Goal: Transaction & Acquisition: Purchase product/service

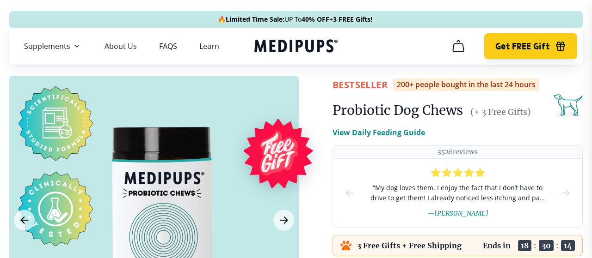
click at [526, 43] on span "Get FREE Gift" at bounding box center [522, 46] width 54 height 11
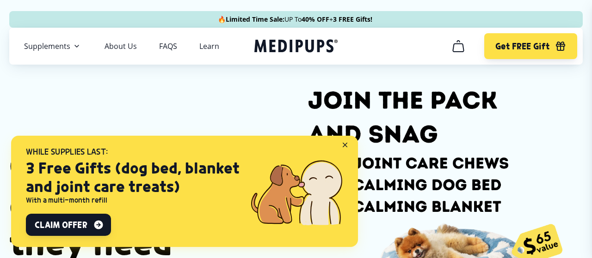
click at [456, 46] on icon "cart" at bounding box center [458, 46] width 15 height 15
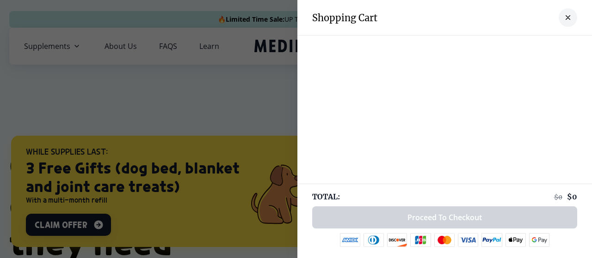
click at [567, 17] on icon "close-cart" at bounding box center [567, 17] width 5 height 5
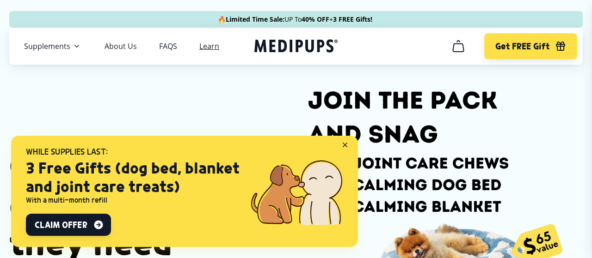
click at [206, 46] on link "Learn" at bounding box center [209, 46] width 20 height 9
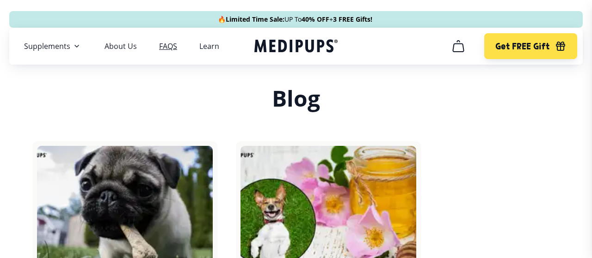
click at [165, 45] on link "FAQS" at bounding box center [168, 46] width 18 height 9
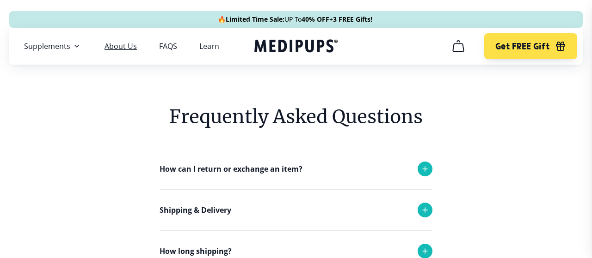
click at [121, 45] on link "About Us" at bounding box center [120, 46] width 32 height 9
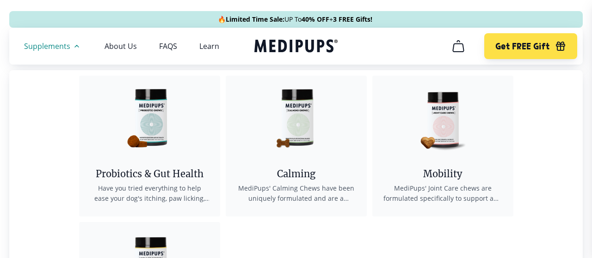
click at [63, 43] on span "Supplements" at bounding box center [47, 46] width 46 height 9
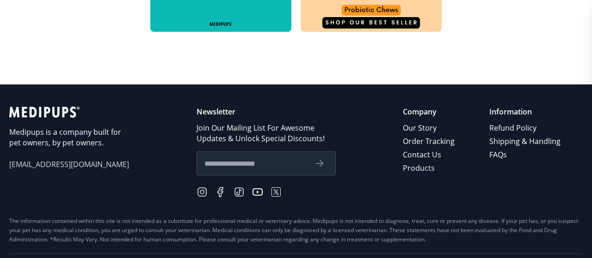
scroll to position [593, 0]
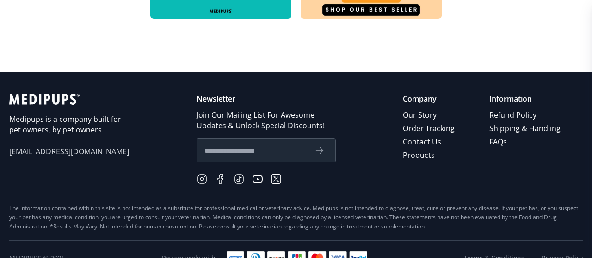
click at [378, 106] on div "Medipups is a company built for pet owners, by pet owners. [EMAIL_ADDRESS][DOMA…" at bounding box center [295, 149] width 573 height 110
click at [426, 129] on link "Order Tracking" at bounding box center [429, 128] width 53 height 13
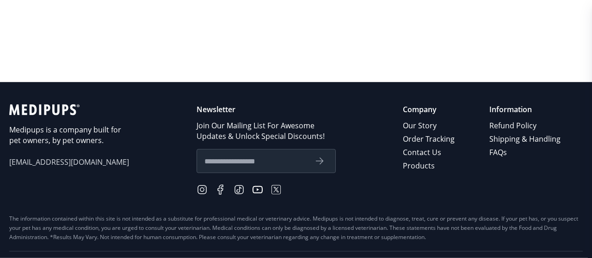
scroll to position [208, 0]
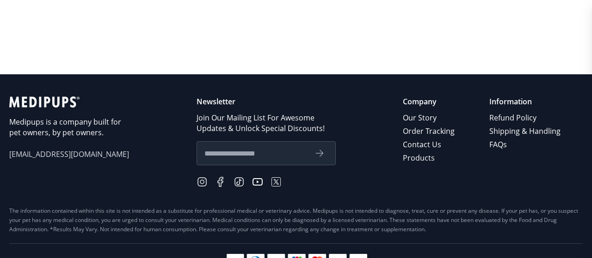
click at [271, 153] on input "text" at bounding box center [255, 153] width 102 height 12
click at [325, 155] on icon "submit" at bounding box center [319, 153] width 11 height 11
click at [225, 155] on input "*****" at bounding box center [255, 153] width 102 height 12
type input "**********"
click at [322, 154] on icon "submit" at bounding box center [319, 153] width 11 height 11
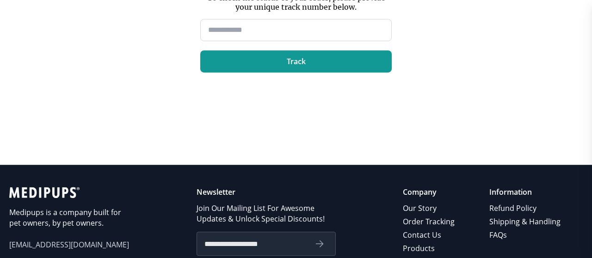
scroll to position [227, 0]
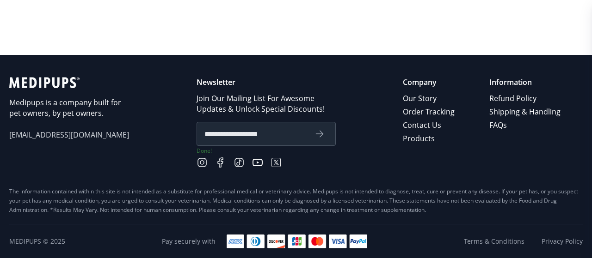
click at [257, 162] on icon at bounding box center [257, 162] width 10 height 7
click at [222, 160] on icon at bounding box center [220, 162] width 5 height 9
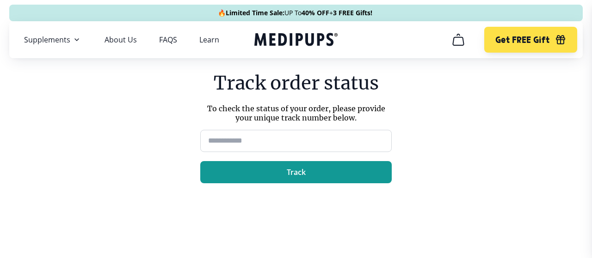
scroll to position [0, 0]
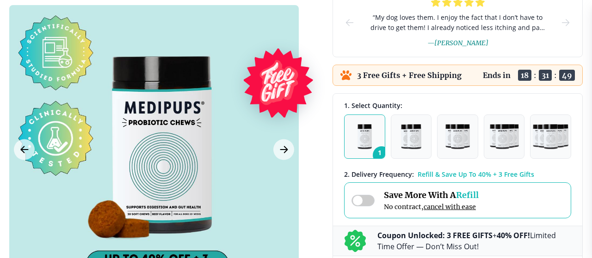
scroll to position [176, 0]
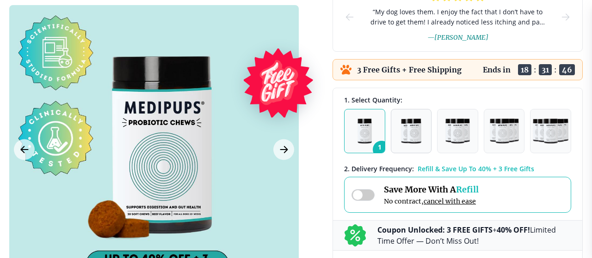
click at [407, 126] on img "button" at bounding box center [411, 131] width 20 height 25
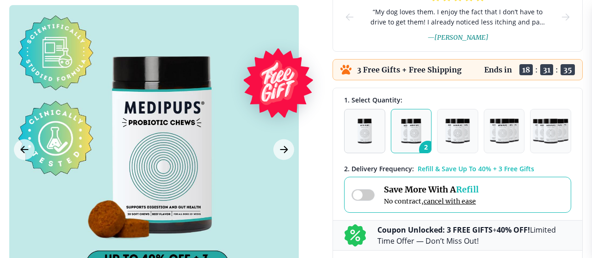
click at [365, 132] on img "button" at bounding box center [364, 131] width 14 height 25
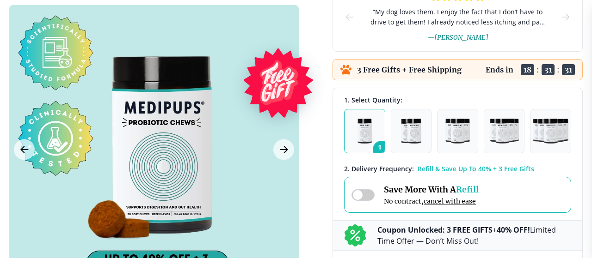
click at [424, 189] on span "Save More With A Refill" at bounding box center [431, 189] width 95 height 11
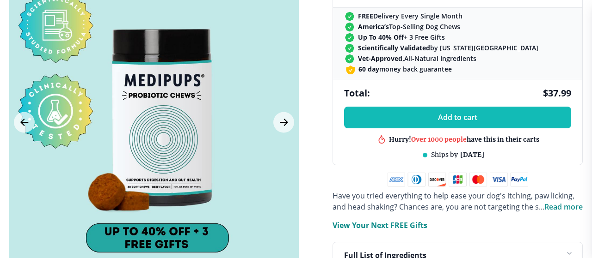
scroll to position [481, 0]
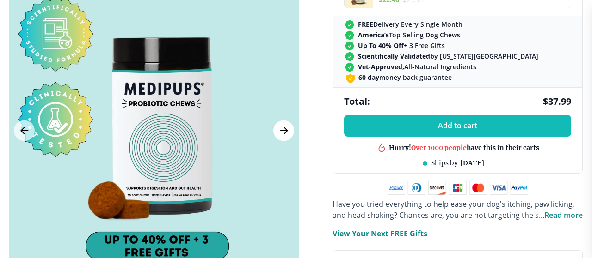
click at [284, 129] on icon "Next Image" at bounding box center [283, 131] width 7 height 6
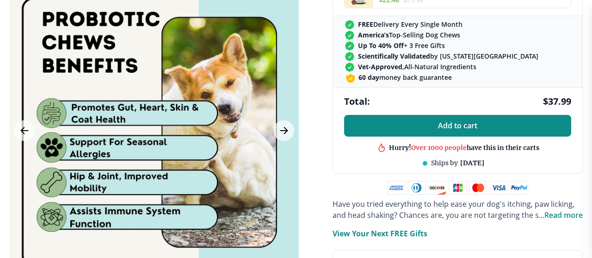
click at [459, 124] on span "Add to cart" at bounding box center [457, 126] width 39 height 9
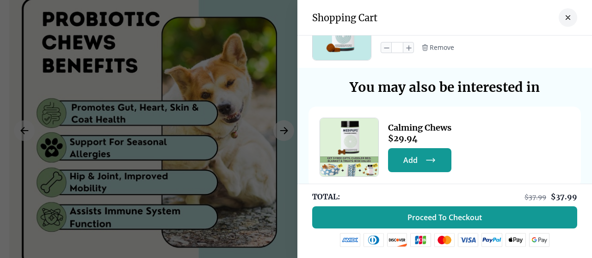
scroll to position [0, 0]
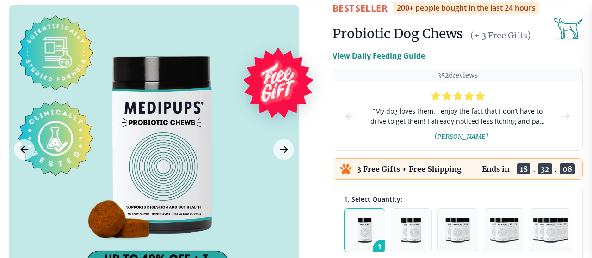
scroll to position [80, 0]
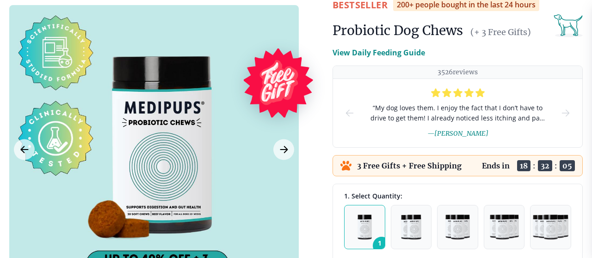
click at [275, 89] on icon at bounding box center [274, 93] width 6 height 11
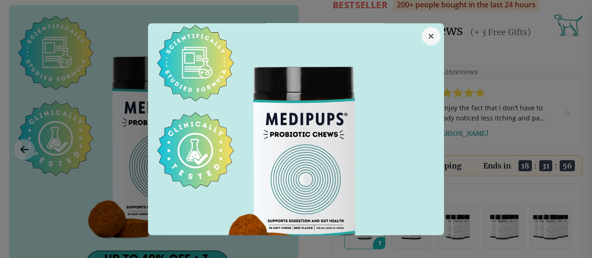
scroll to position [0, 0]
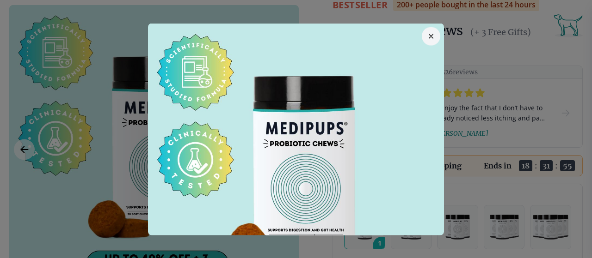
click at [432, 34] on button "button" at bounding box center [431, 36] width 18 height 18
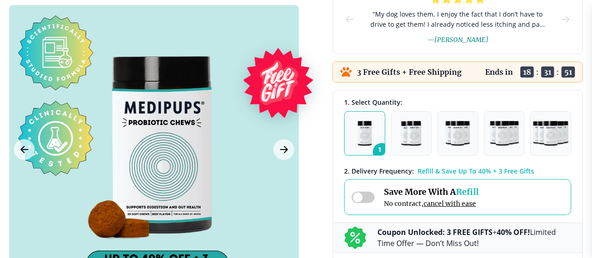
scroll to position [176, 0]
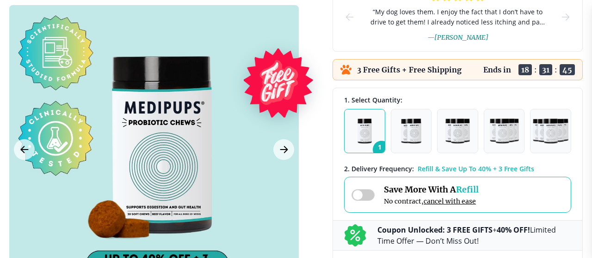
click at [441, 187] on span "Save More With A Refill" at bounding box center [431, 189] width 95 height 11
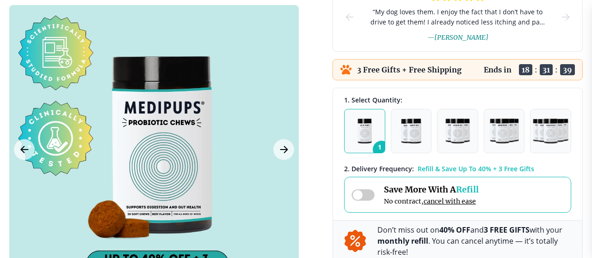
click at [403, 190] on span "Save More With A Refill" at bounding box center [431, 189] width 95 height 11
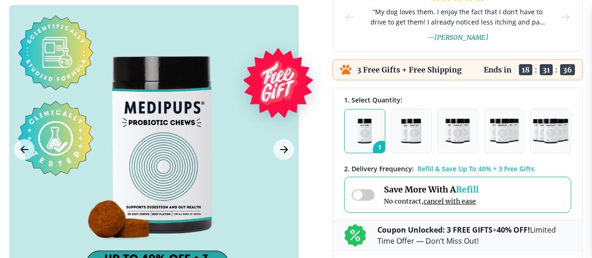
click at [467, 188] on span "Refill" at bounding box center [467, 189] width 23 height 11
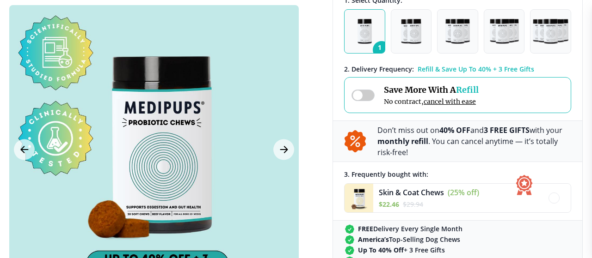
scroll to position [256, 0]
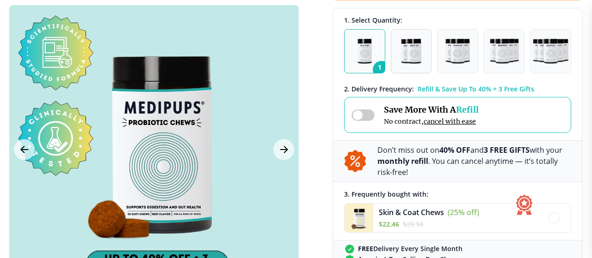
click at [417, 49] on img "button" at bounding box center [411, 51] width 20 height 25
click at [368, 58] on img "button" at bounding box center [364, 51] width 14 height 25
click at [418, 56] on img "button" at bounding box center [411, 51] width 20 height 25
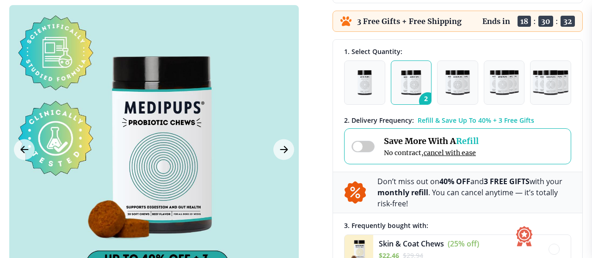
scroll to position [224, 0]
click at [363, 78] on img "button" at bounding box center [364, 83] width 14 height 25
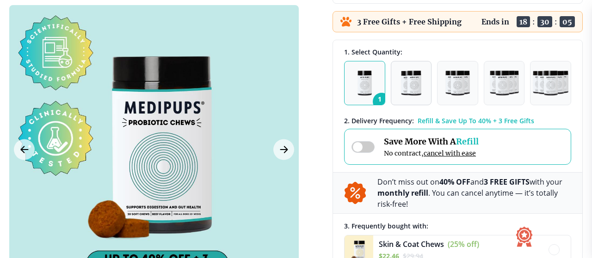
click at [410, 77] on img "button" at bounding box center [411, 83] width 20 height 25
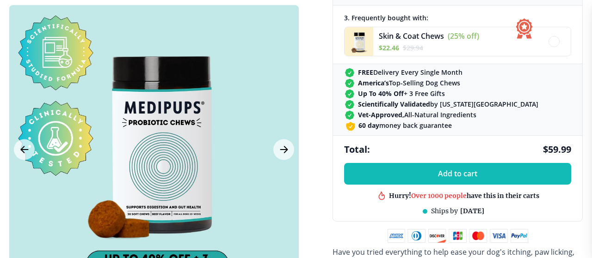
scroll to position [481, 0]
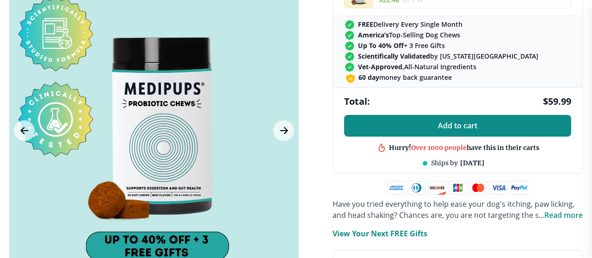
click at [450, 122] on span "Add to cart" at bounding box center [457, 126] width 39 height 9
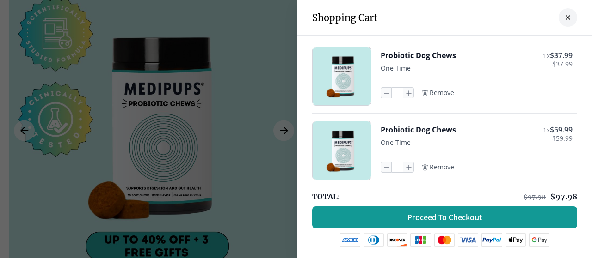
click at [440, 98] on div "* Remove" at bounding box center [416, 92] width 73 height 11
click at [438, 93] on span "Remove" at bounding box center [441, 93] width 24 height 8
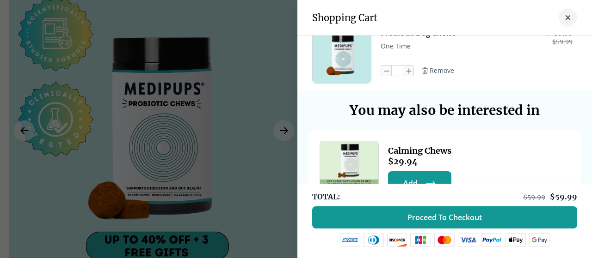
scroll to position [0, 0]
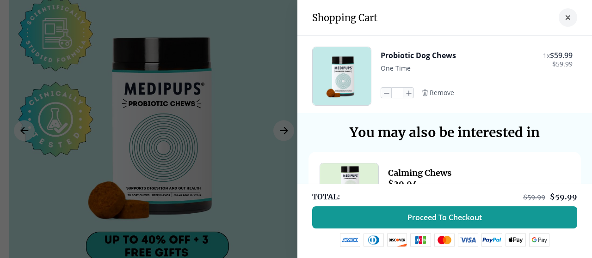
click at [566, 15] on icon "close-cart" at bounding box center [567, 17] width 5 height 5
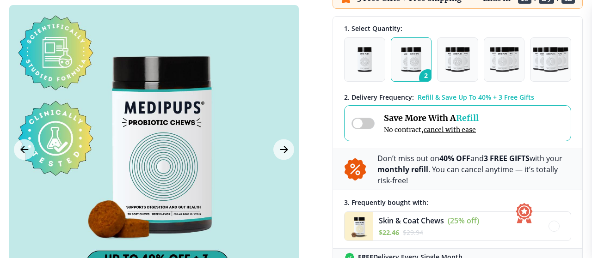
scroll to position [240, 0]
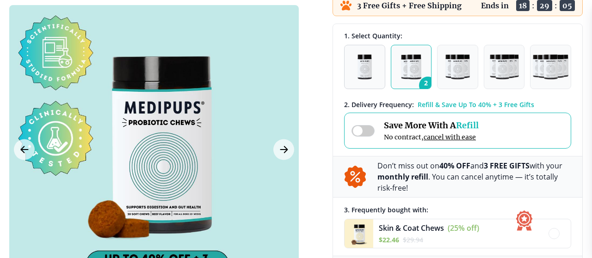
click at [361, 65] on img "button" at bounding box center [364, 67] width 14 height 25
click at [411, 61] on img "button" at bounding box center [411, 67] width 20 height 25
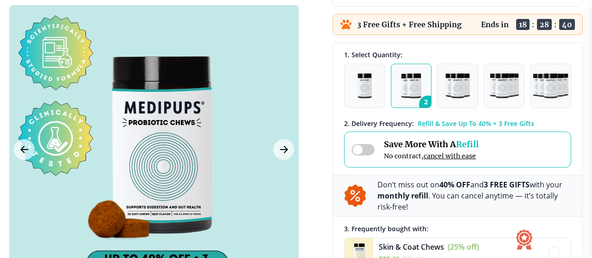
scroll to position [208, 0]
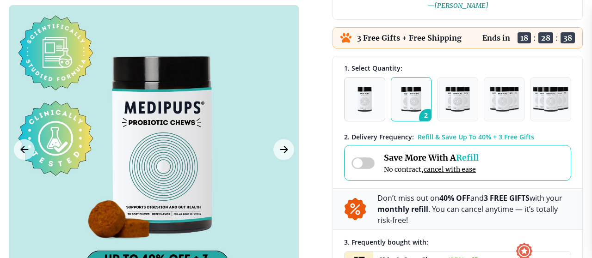
click at [362, 98] on img "button" at bounding box center [364, 99] width 14 height 25
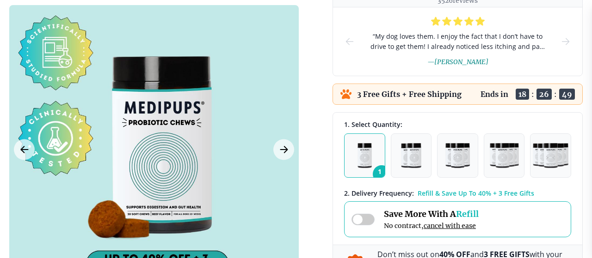
scroll to position [0, 0]
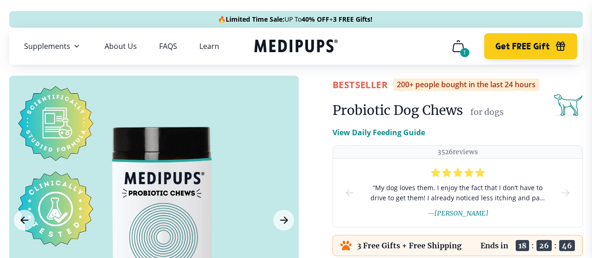
click at [549, 44] on span "Get FREE Gift" at bounding box center [522, 46] width 54 height 11
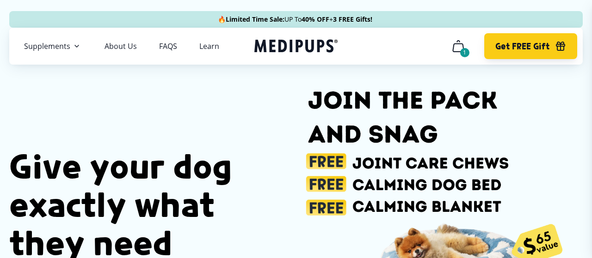
scroll to position [0, 125]
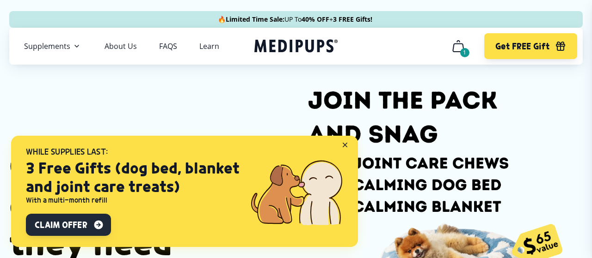
click at [98, 224] on icon "button" at bounding box center [98, 224] width 9 height 9
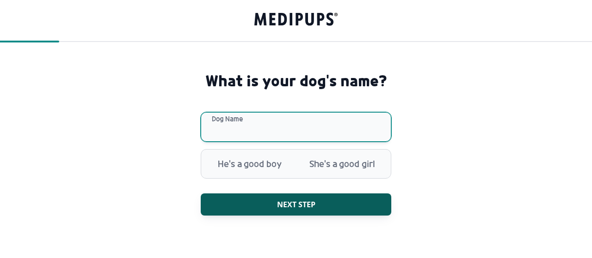
drag, startPoint x: 212, startPoint y: 125, endPoint x: 242, endPoint y: 128, distance: 29.8
click at [217, 125] on input "Dog Name" at bounding box center [296, 127] width 190 height 30
type input "**********"
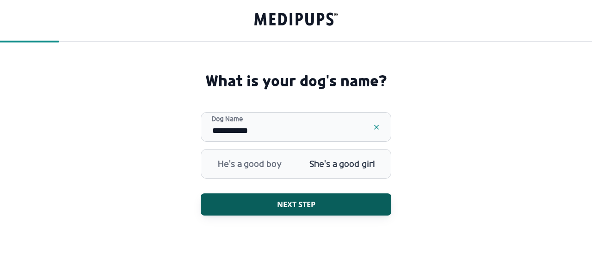
click at [356, 162] on span "She's a good girl" at bounding box center [342, 164] width 92 height 24
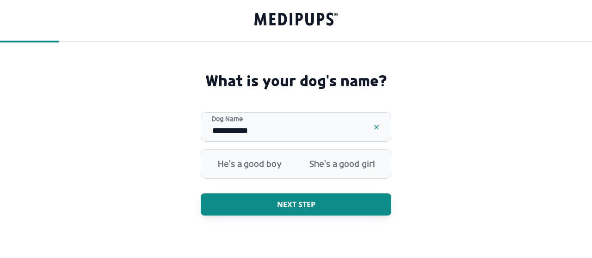
click at [293, 203] on span "Next step" at bounding box center [296, 204] width 38 height 9
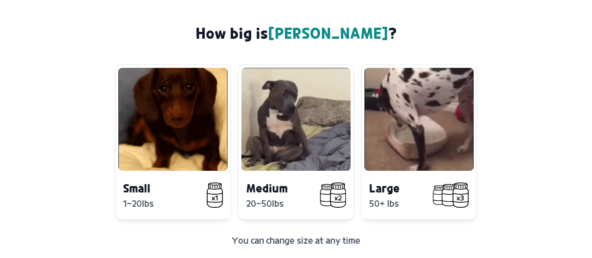
scroll to position [48, 0]
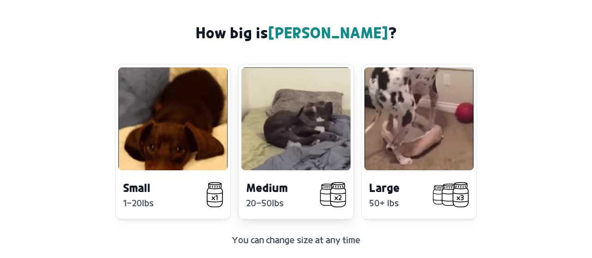
click at [320, 139] on video at bounding box center [295, 118] width 109 height 103
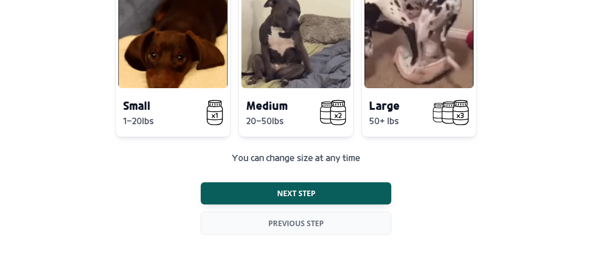
scroll to position [132, 0]
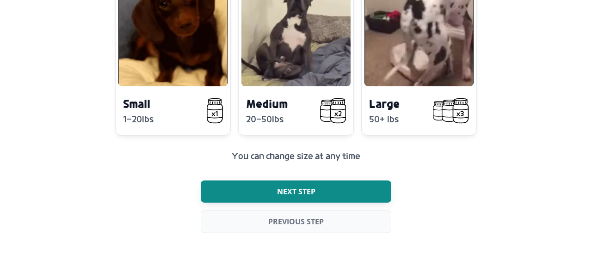
click at [307, 192] on span "Next step" at bounding box center [296, 191] width 38 height 9
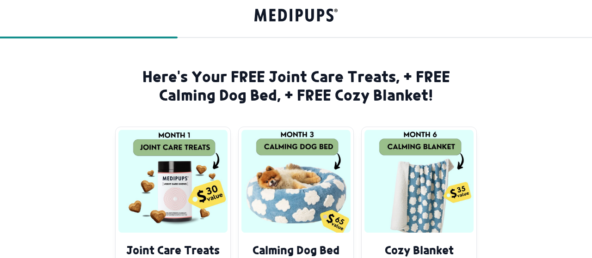
scroll to position [0, 0]
